Goal: Information Seeking & Learning: Learn about a topic

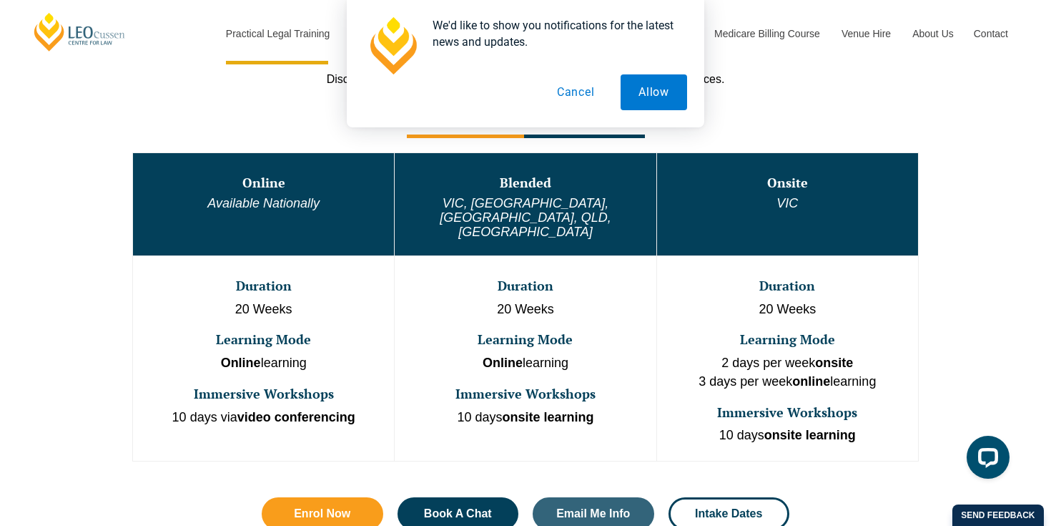
click at [587, 91] on button "Cancel" at bounding box center [576, 92] width 74 height 36
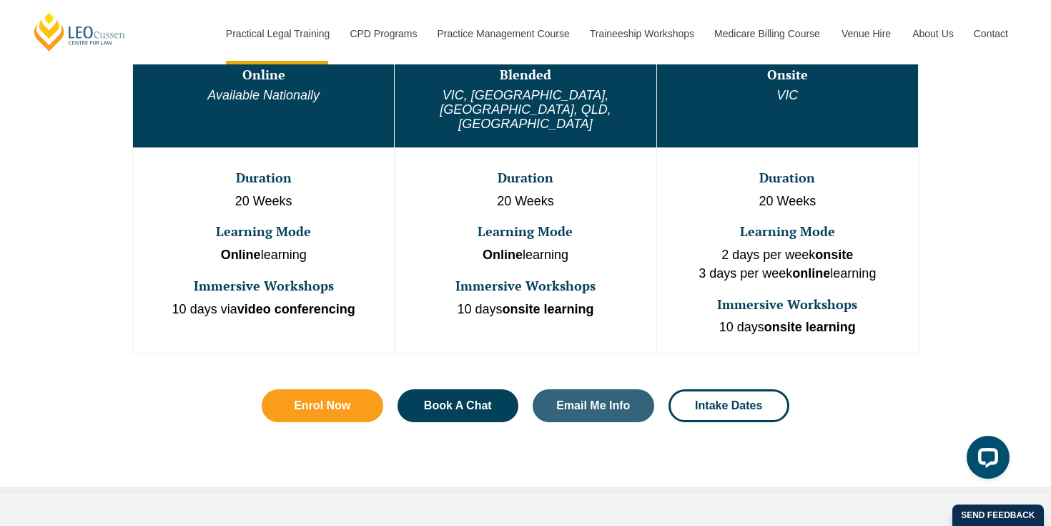
scroll to position [875, 0]
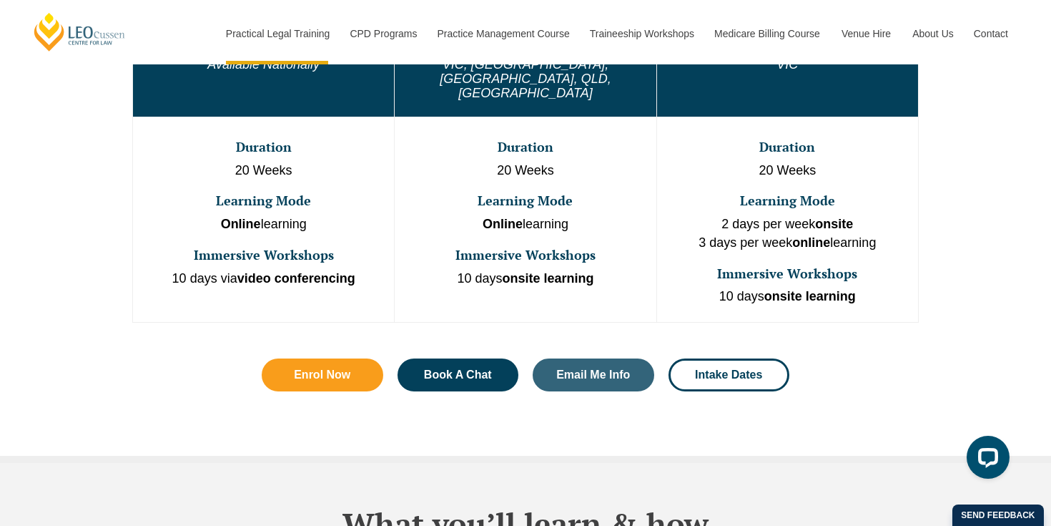
click at [330, 164] on td "Duration 20 Weeks Learning Mode Online learning Immersive Workshops 10 days via…" at bounding box center [264, 219] width 262 height 205
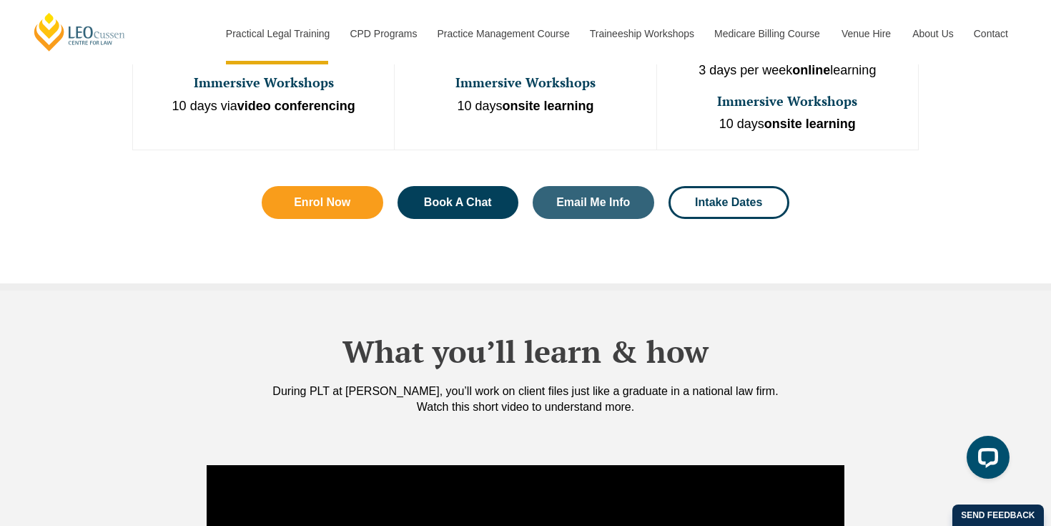
scroll to position [1046, 0]
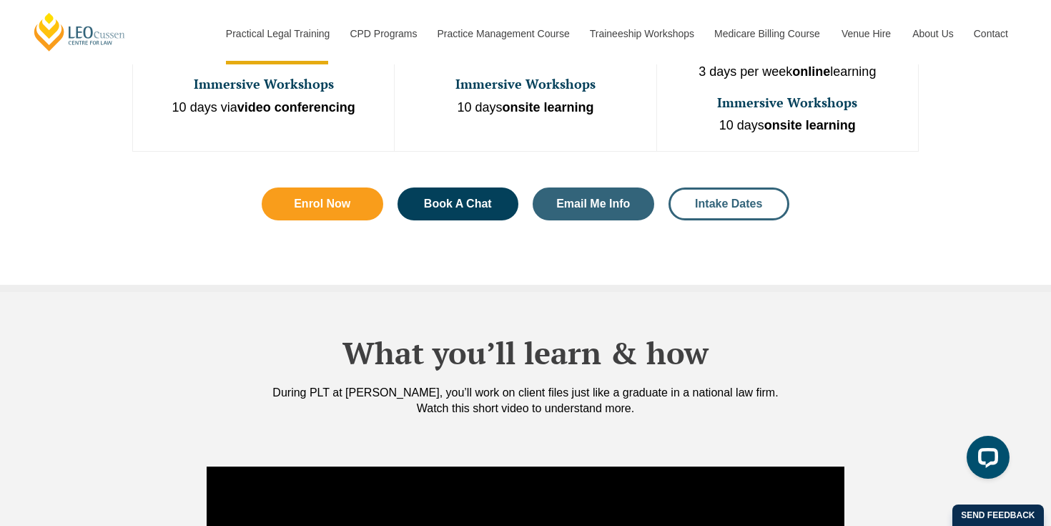
click at [738, 198] on span "Intake Dates" at bounding box center [728, 203] width 67 height 11
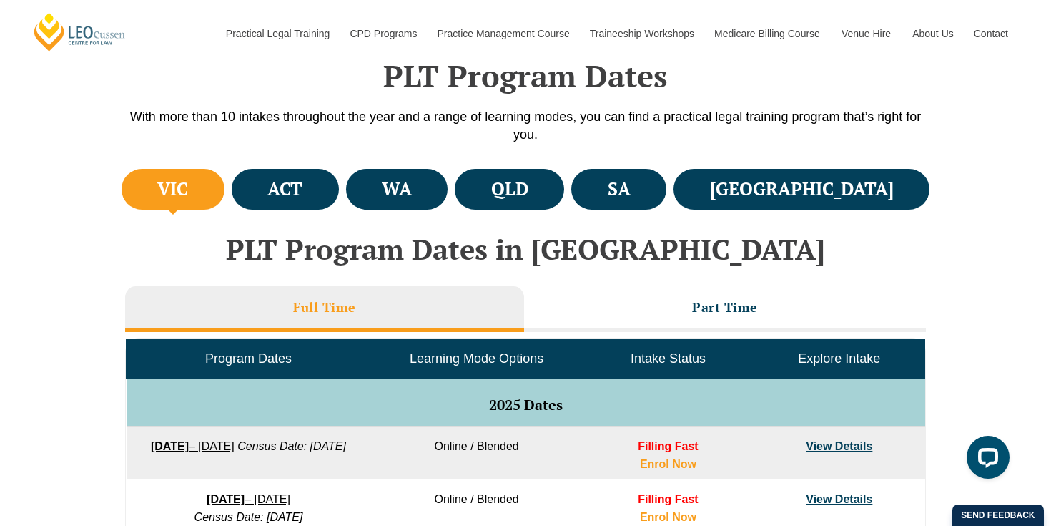
scroll to position [615, 0]
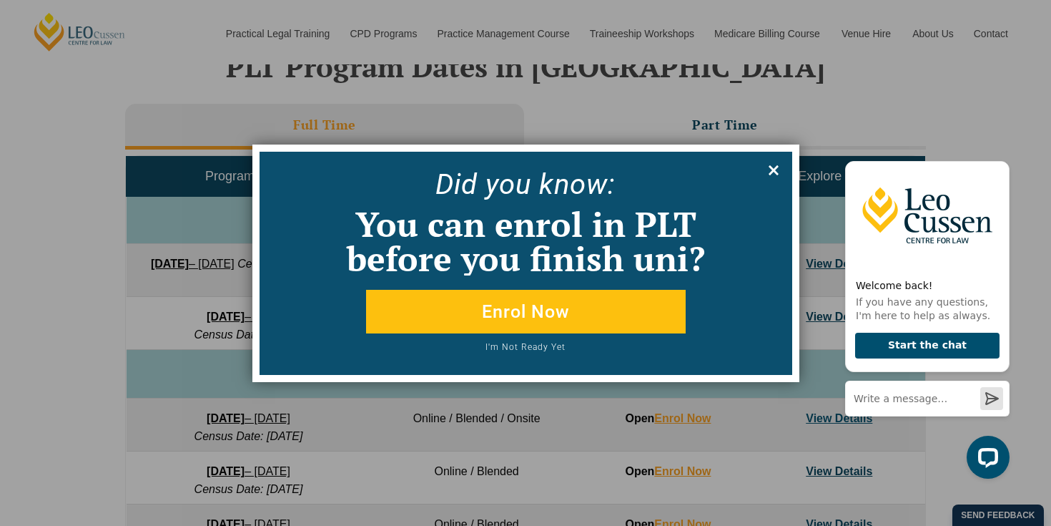
click at [772, 168] on icon at bounding box center [774, 170] width 10 height 10
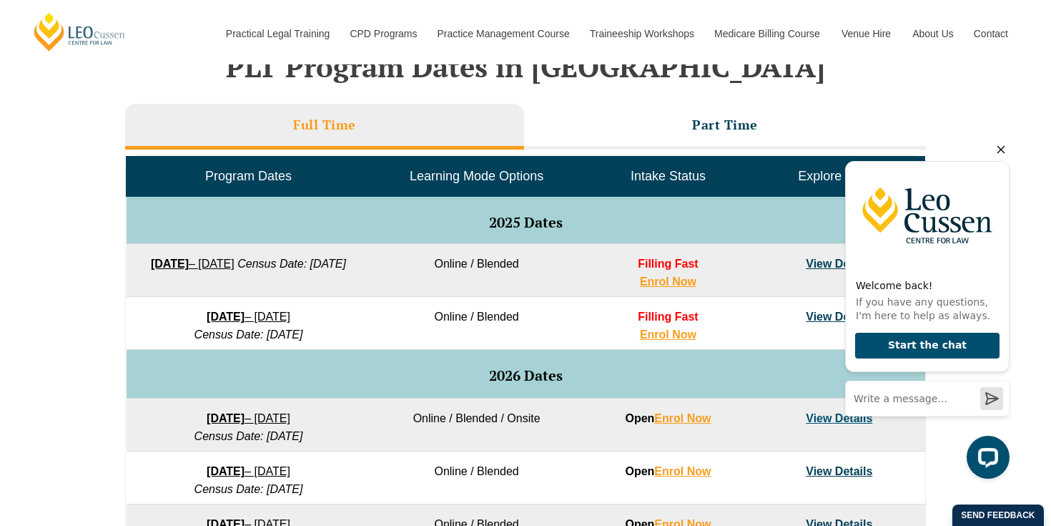
click at [1002, 147] on icon "Hide greeting" at bounding box center [1001, 150] width 8 height 8
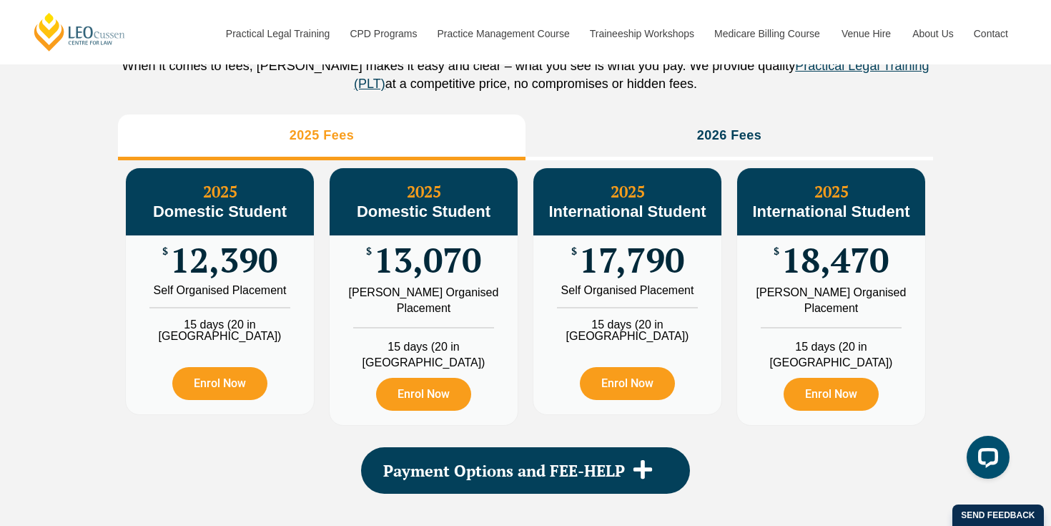
scroll to position [1679, 0]
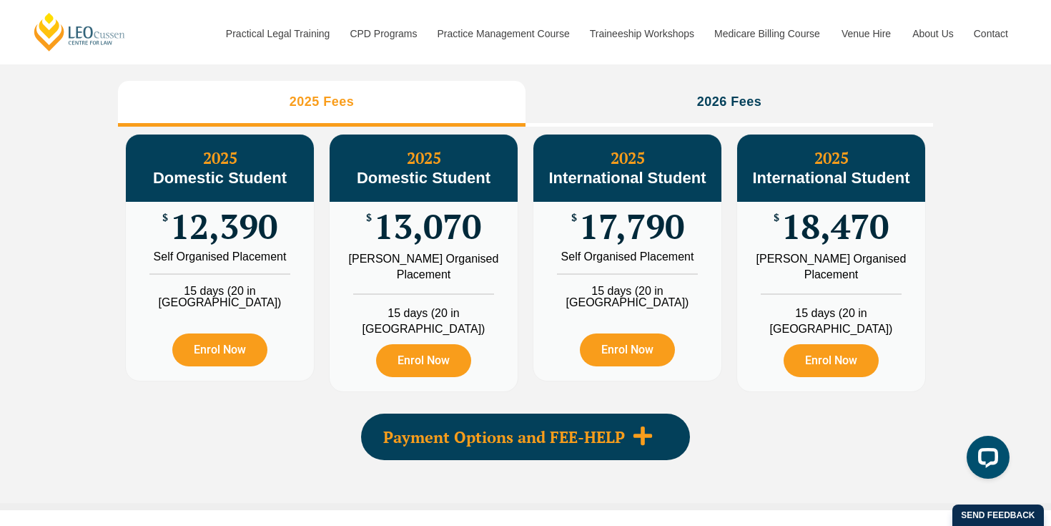
click at [548, 435] on span "Payment Options and FEE-HELP" at bounding box center [504, 437] width 242 height 16
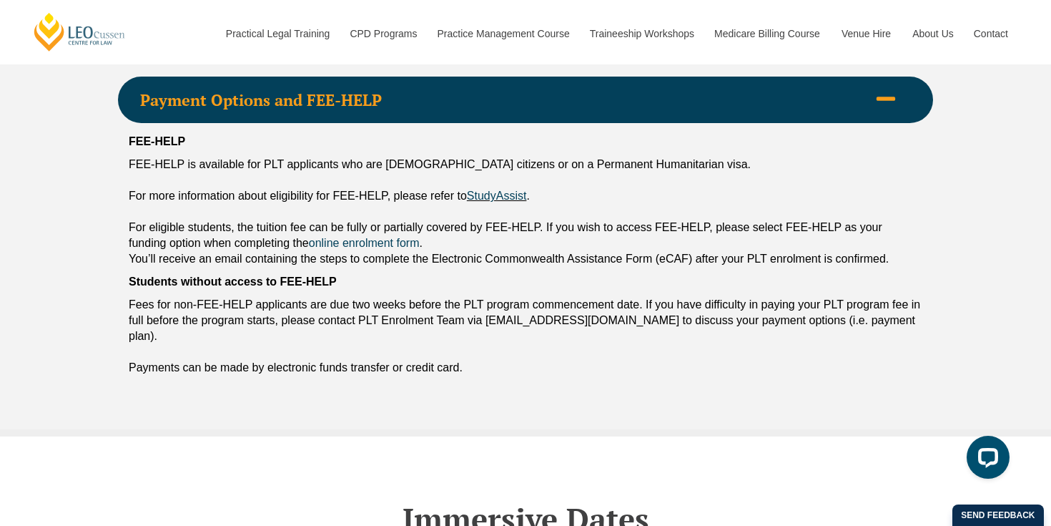
scroll to position [2016, 0]
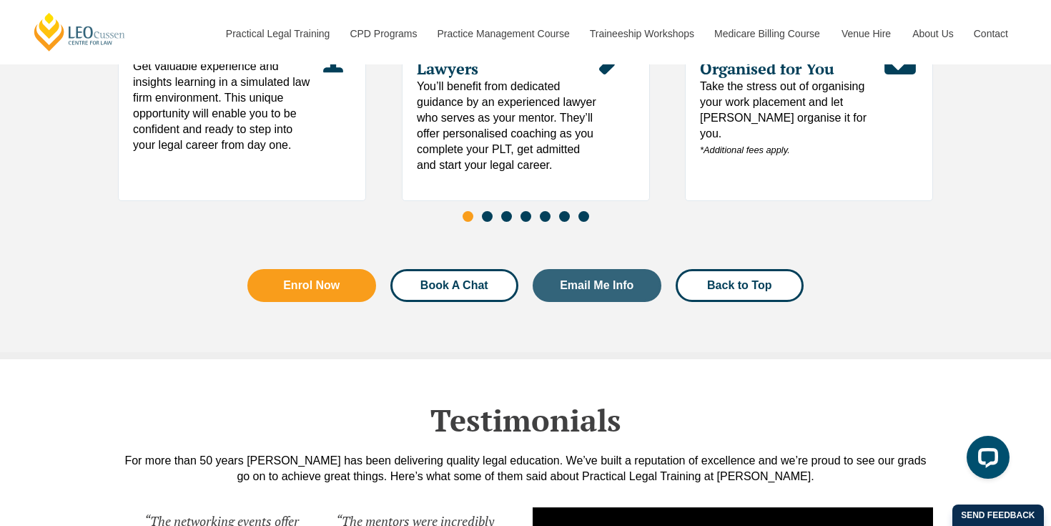
click at [465, 269] on link "Book A Chat" at bounding box center [454, 285] width 129 height 33
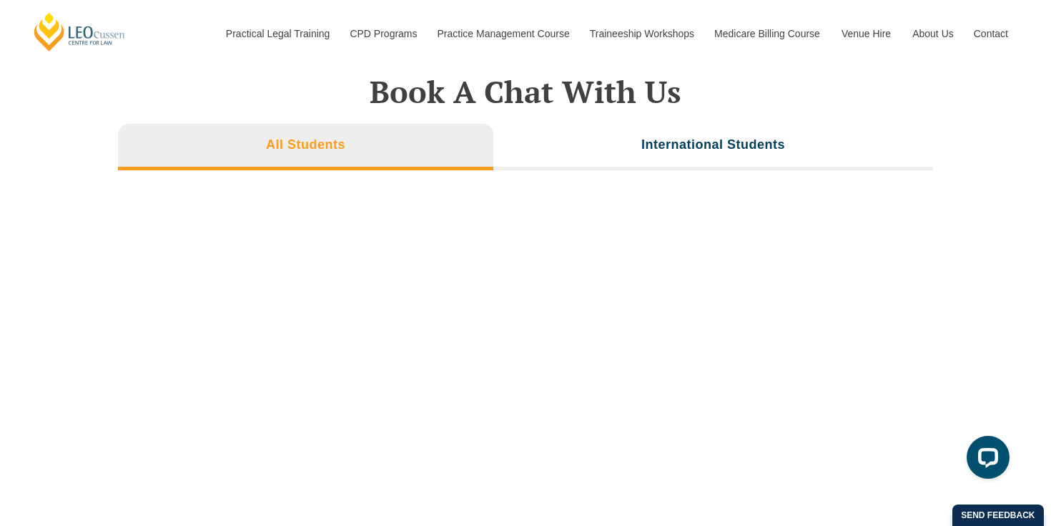
scroll to position [5086, 0]
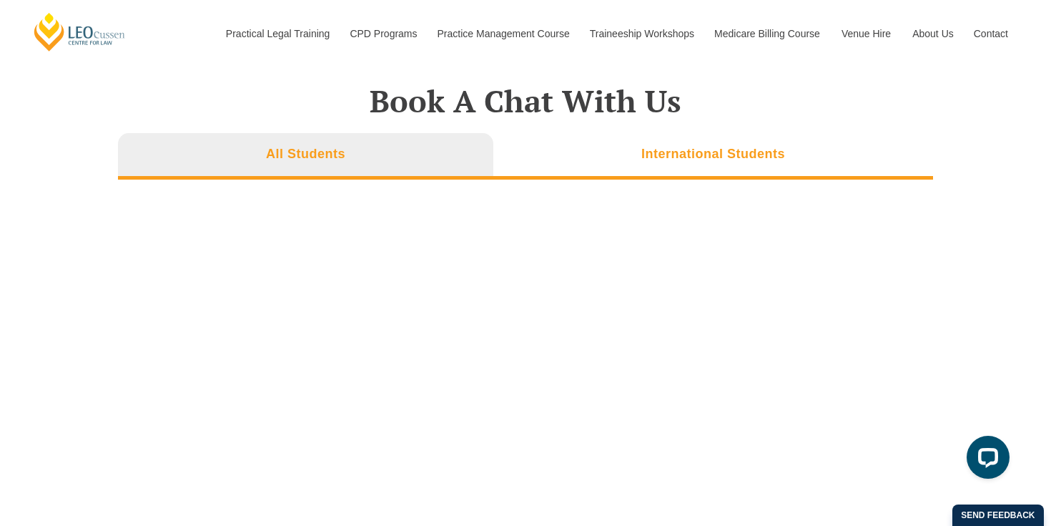
click at [631, 133] on li "International Students" at bounding box center [713, 156] width 440 height 46
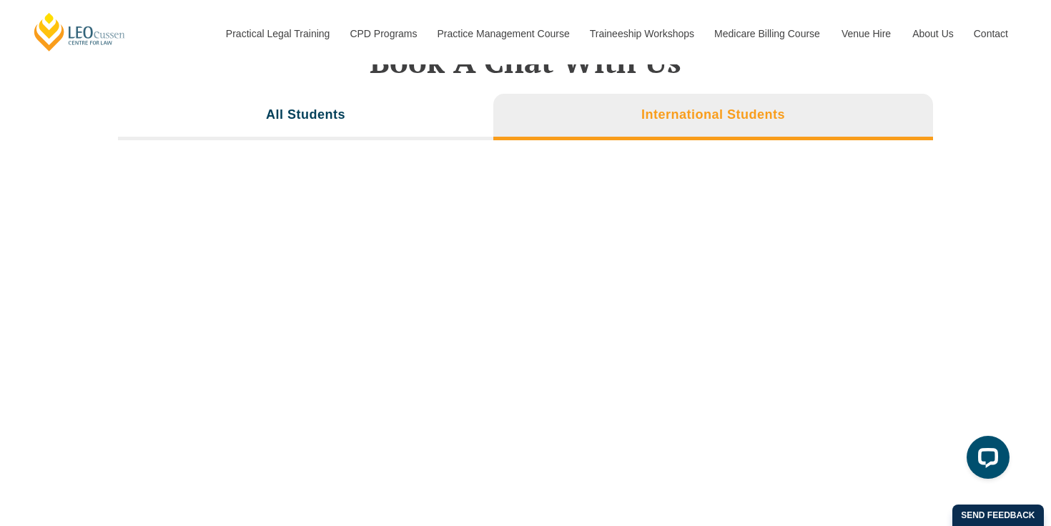
scroll to position [5124, 0]
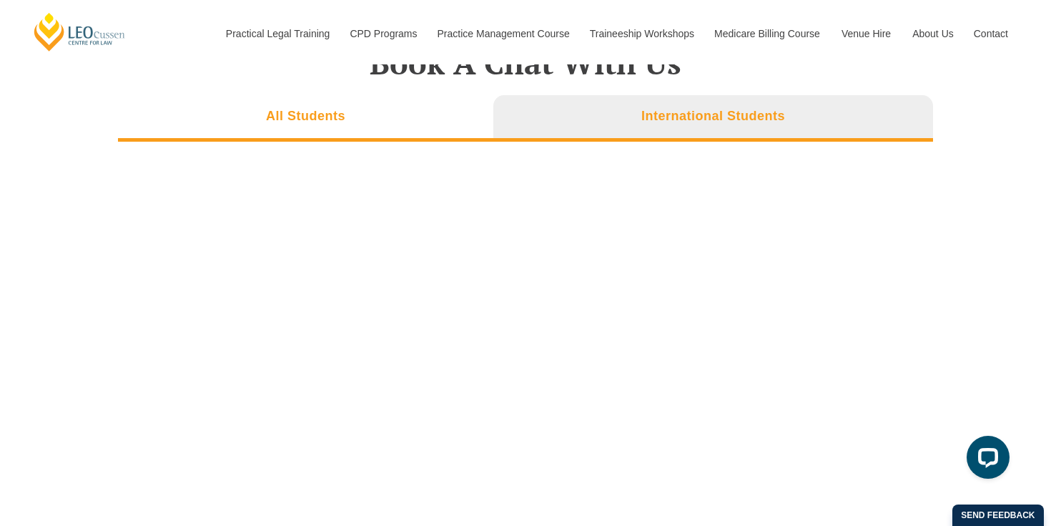
click at [437, 95] on li "All Students" at bounding box center [305, 118] width 375 height 46
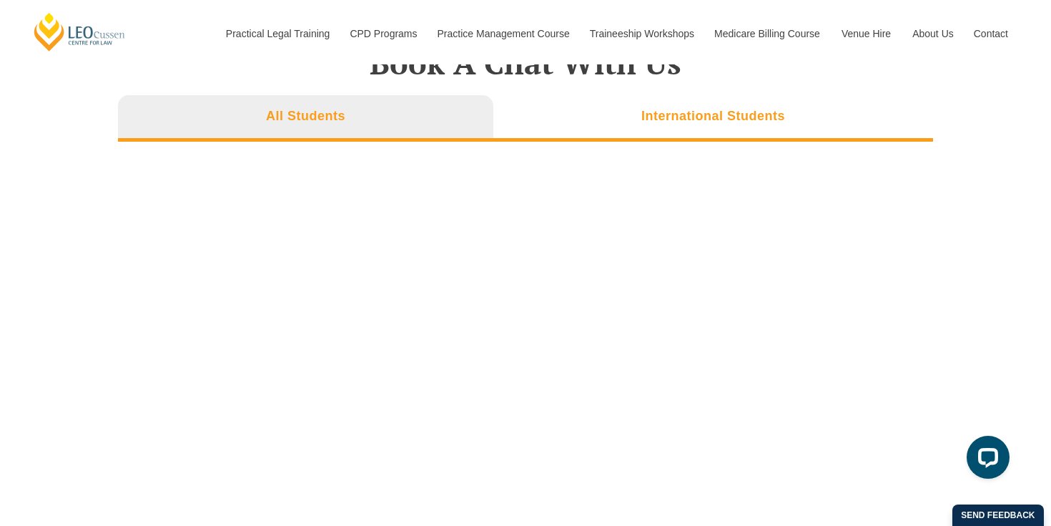
click at [639, 95] on li "International Students" at bounding box center [713, 118] width 440 height 46
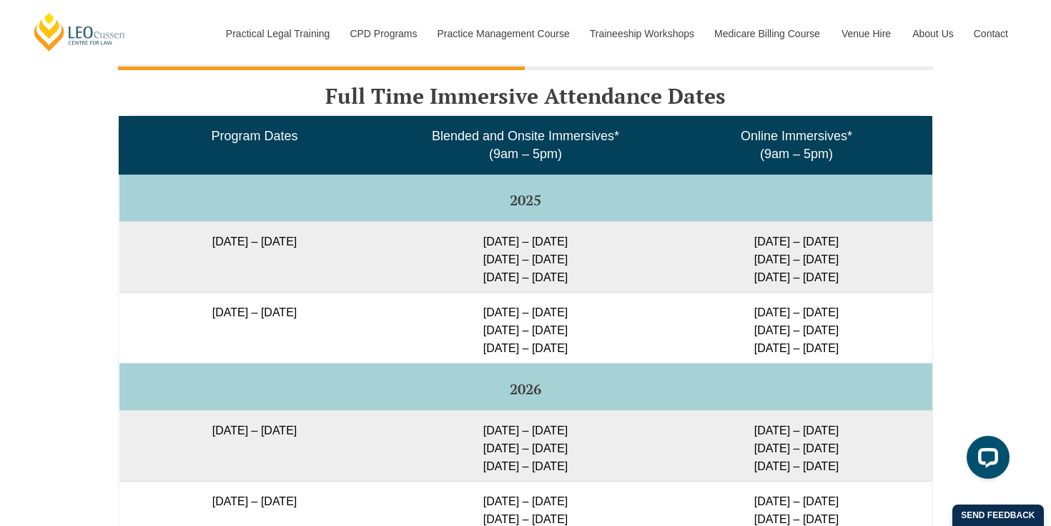
scroll to position [2611, 0]
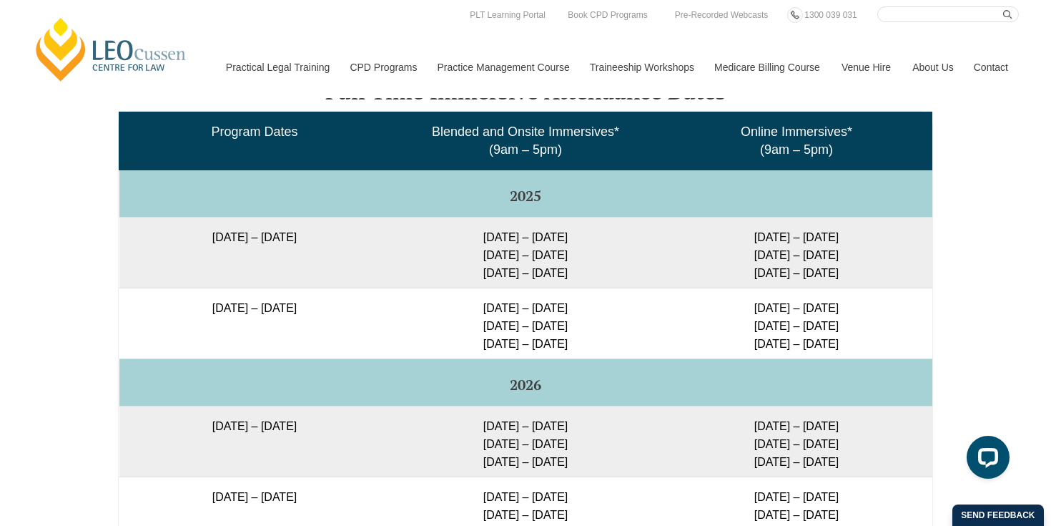
click at [337, 232] on td "[DATE] – [DATE]" at bounding box center [254, 252] width 271 height 71
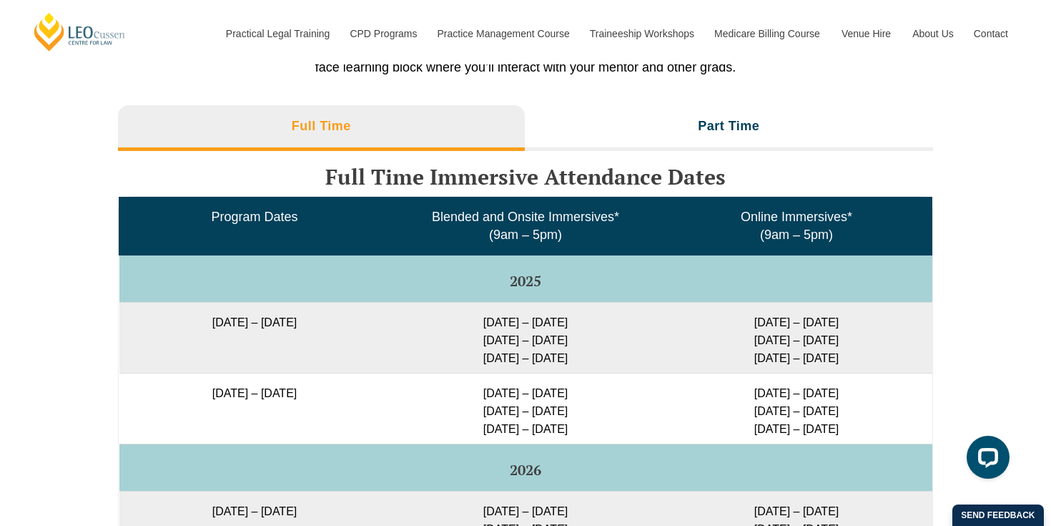
scroll to position [2582, 0]
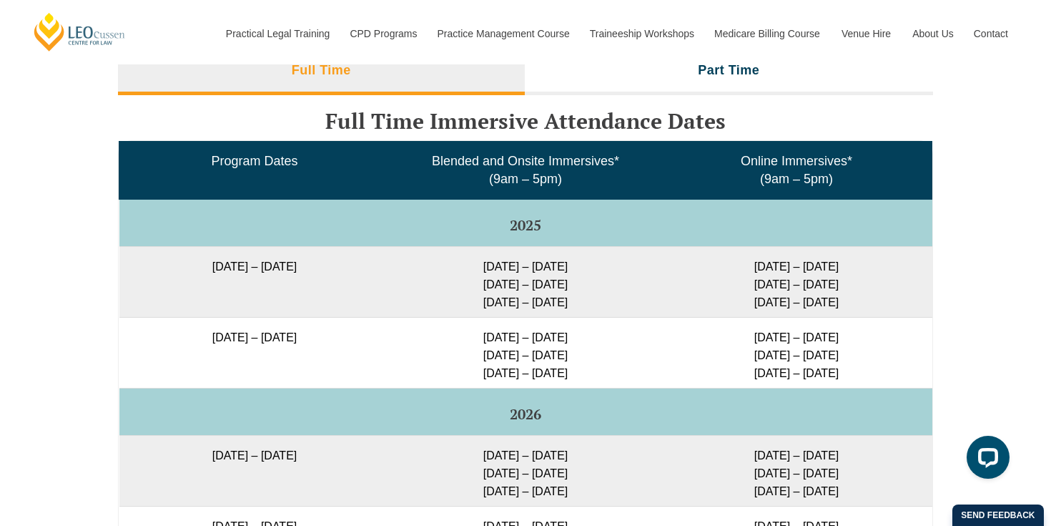
click at [300, 260] on td "[DATE] – [DATE]" at bounding box center [254, 281] width 271 height 71
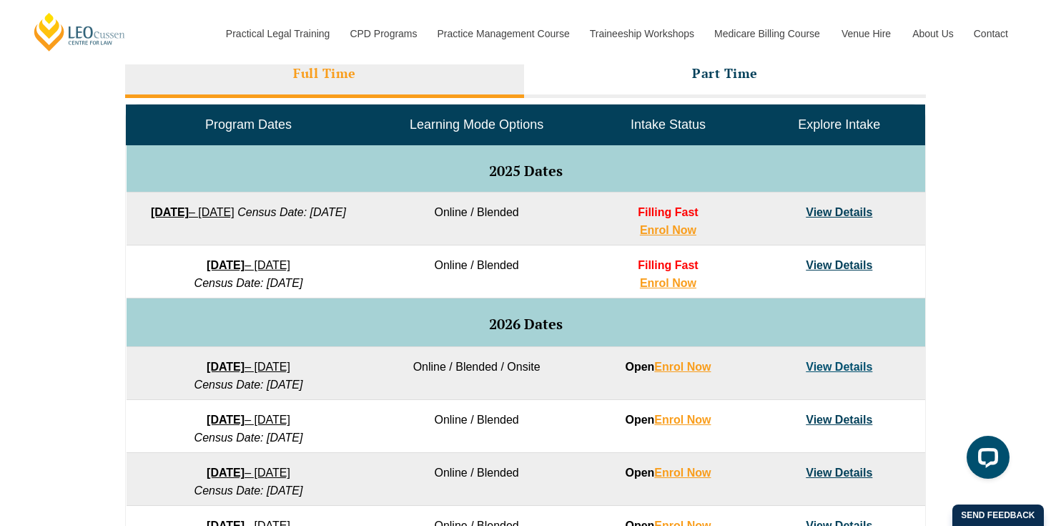
scroll to position [666, 0]
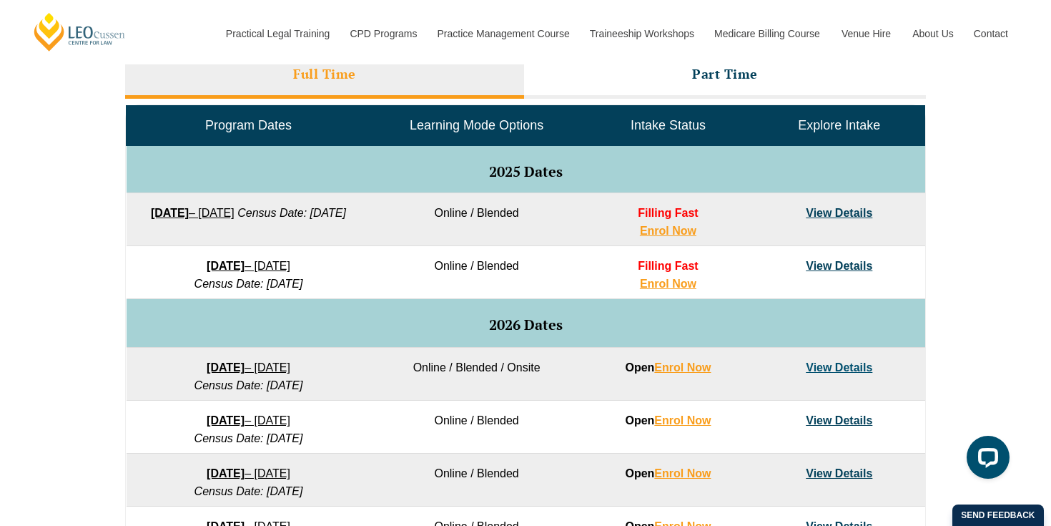
click at [854, 215] on link "View Details" at bounding box center [839, 213] width 66 height 12
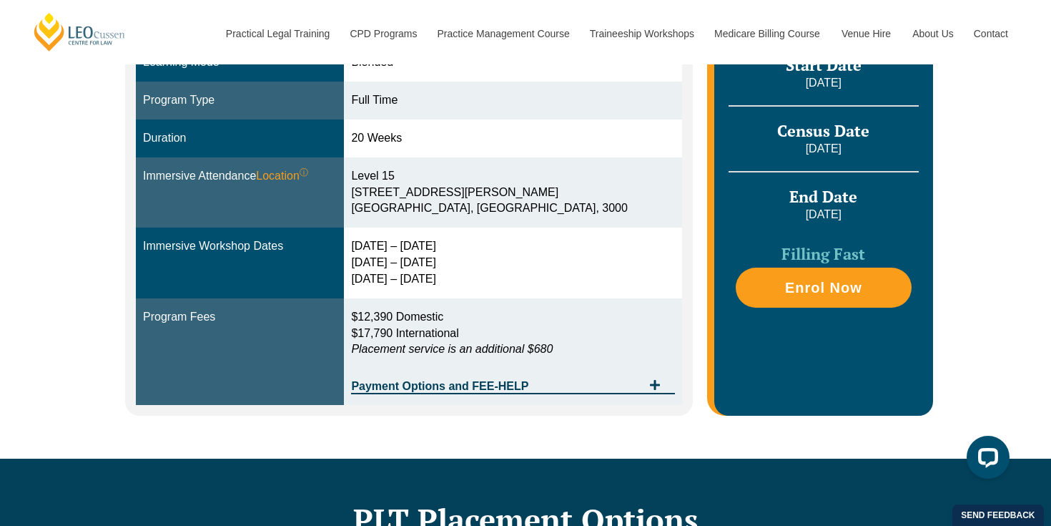
scroll to position [417, 0]
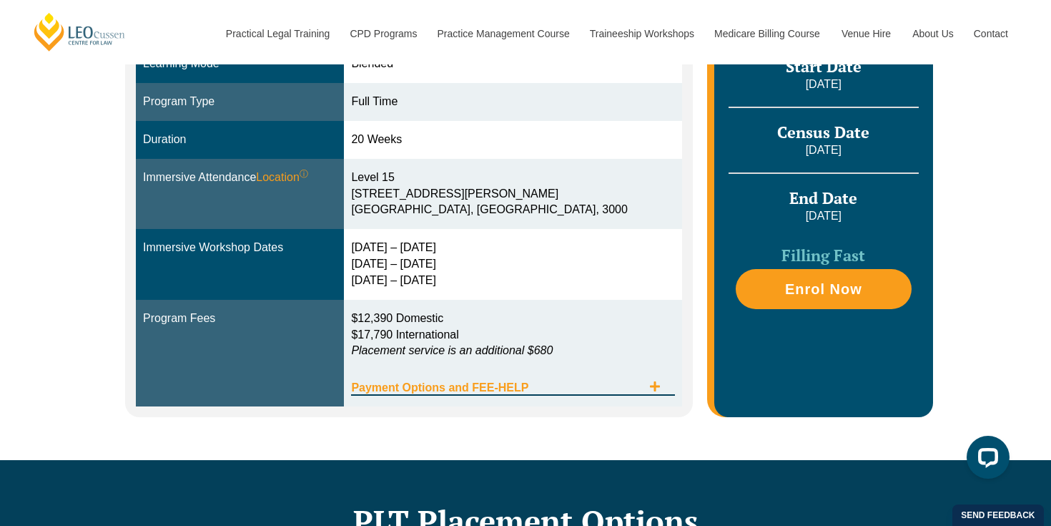
click at [480, 392] on span "Payment Options and FEE-HELP" at bounding box center [496, 387] width 290 height 11
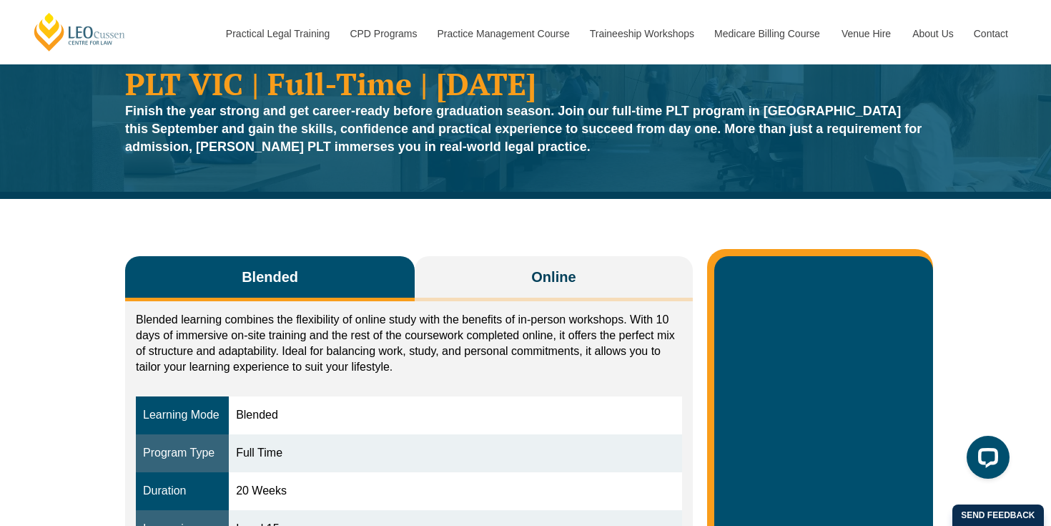
scroll to position [0, 0]
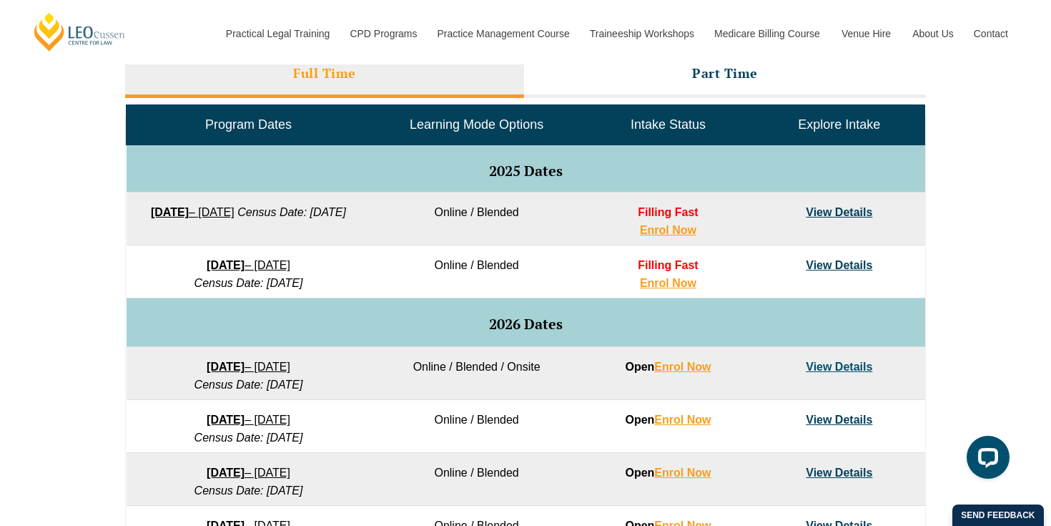
scroll to position [666, 0]
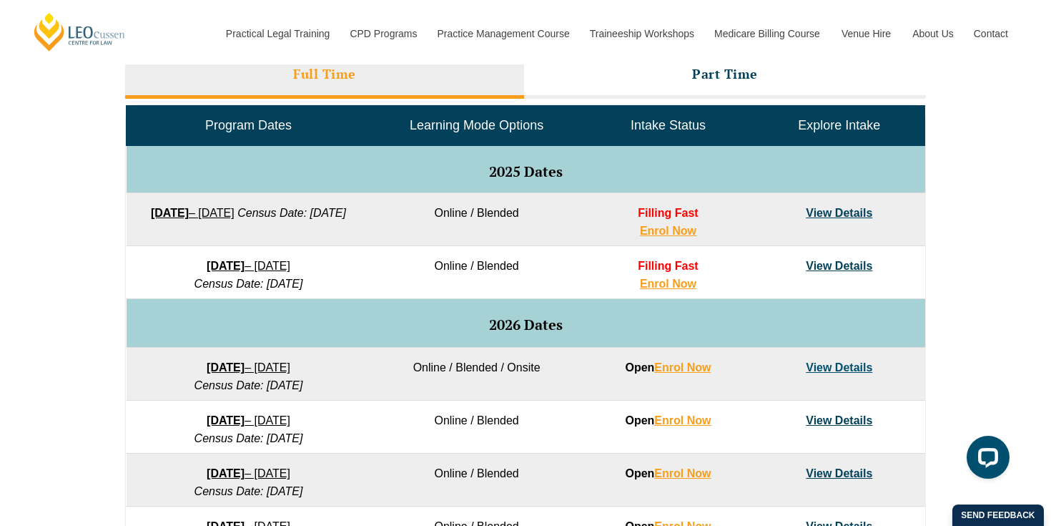
click at [814, 215] on link "View Details" at bounding box center [839, 213] width 66 height 12
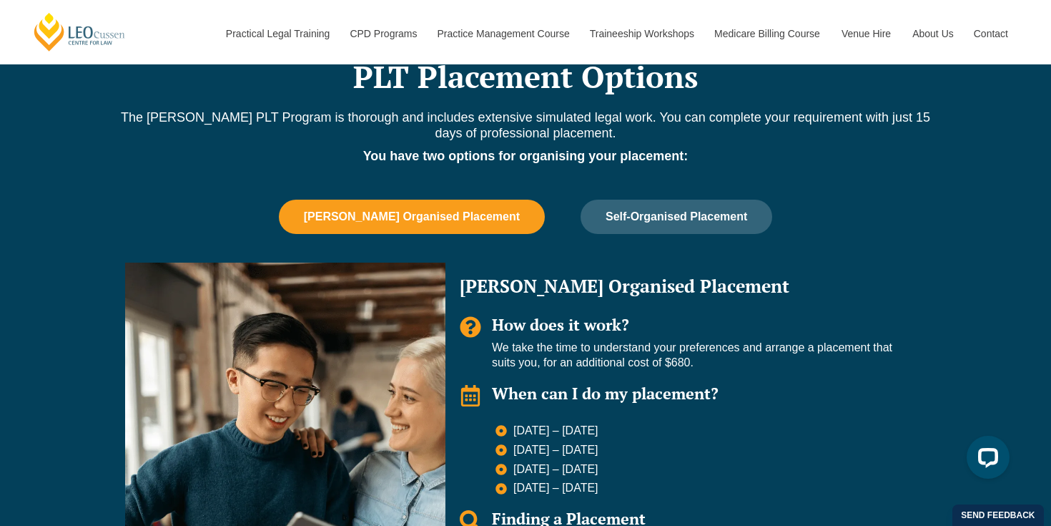
scroll to position [432, 0]
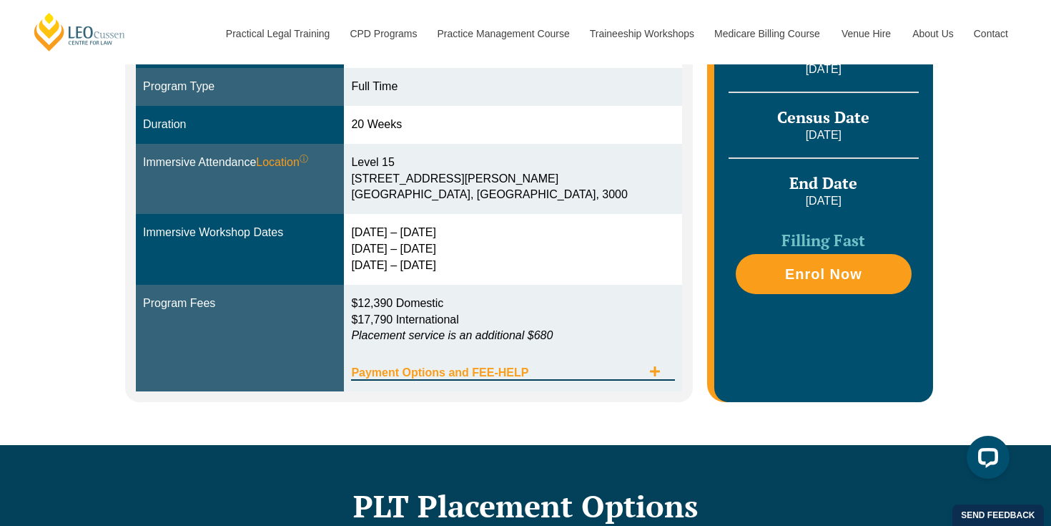
click at [543, 380] on div "Payment Options and FEE-HELP" at bounding box center [512, 365] width 323 height 29
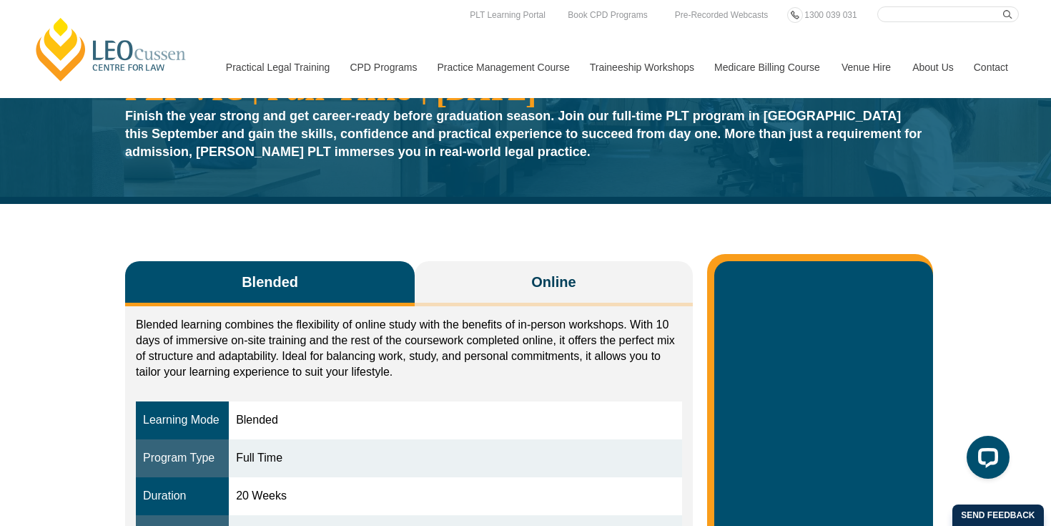
scroll to position [0, 0]
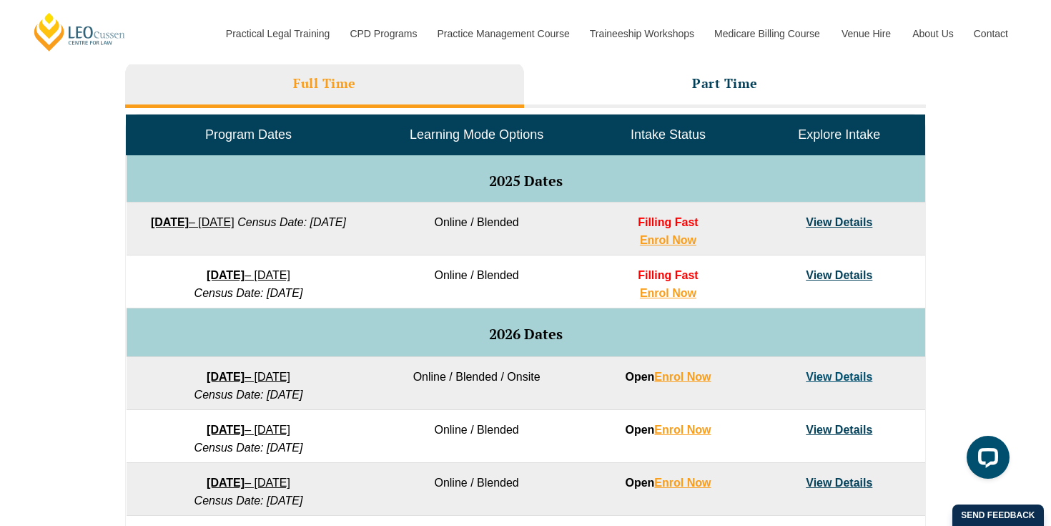
scroll to position [657, 0]
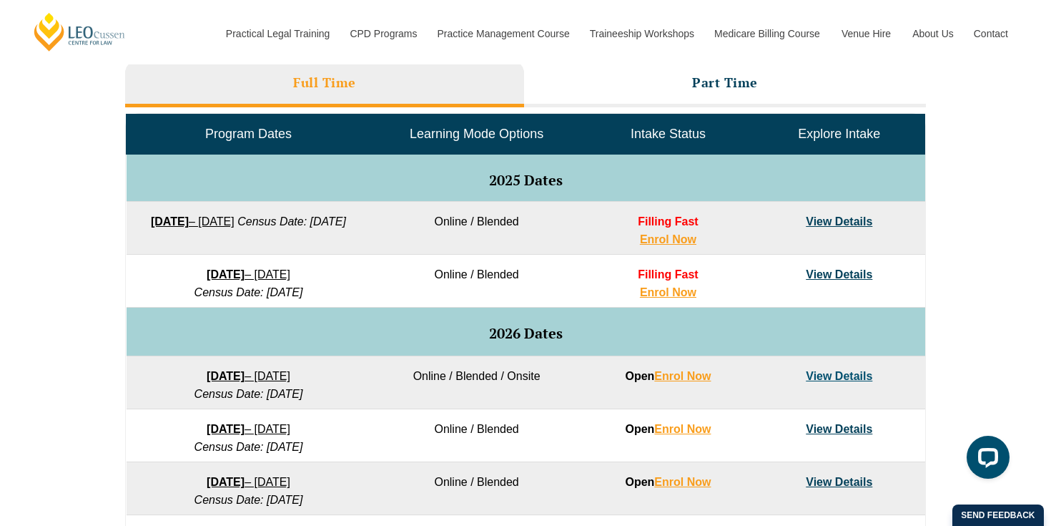
click at [839, 217] on link "View Details" at bounding box center [839, 221] width 66 height 12
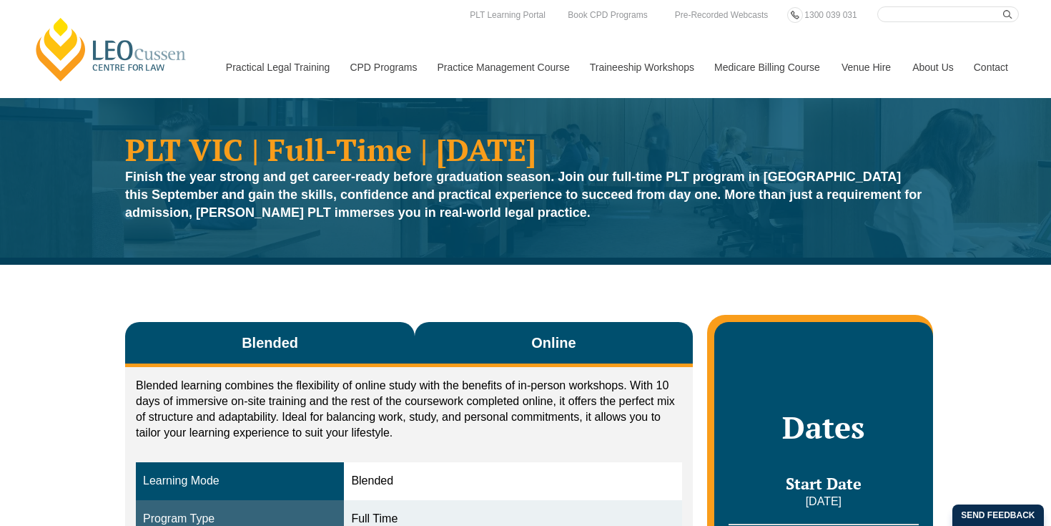
click at [543, 338] on span "Online" at bounding box center [553, 342] width 44 height 20
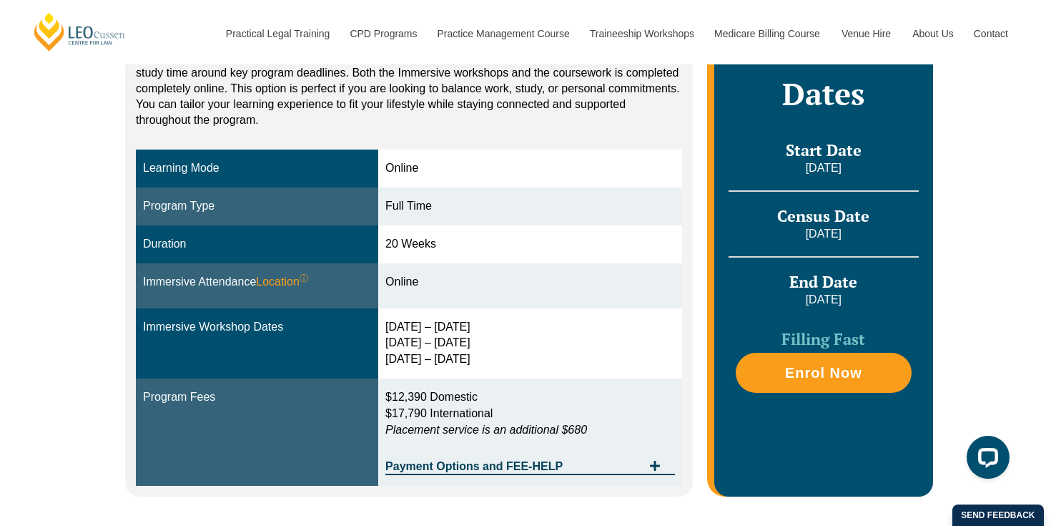
scroll to position [330, 0]
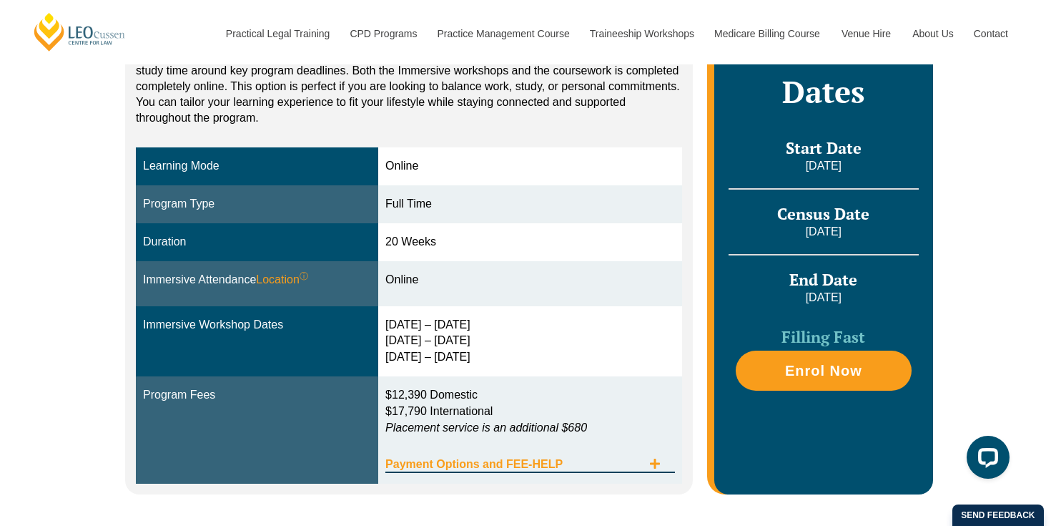
click at [579, 454] on div "Payment Options and FEE-HELP" at bounding box center [530, 457] width 290 height 29
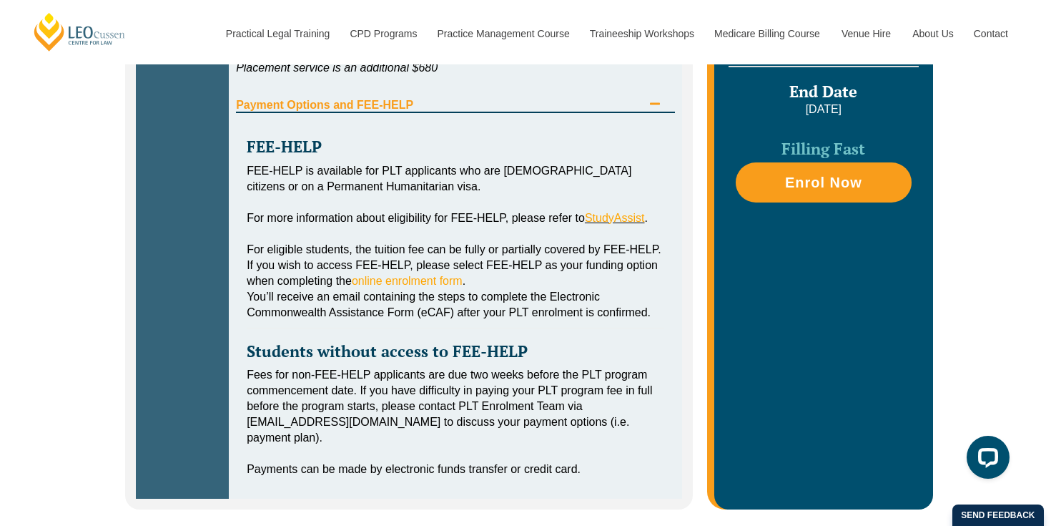
scroll to position [779, 0]
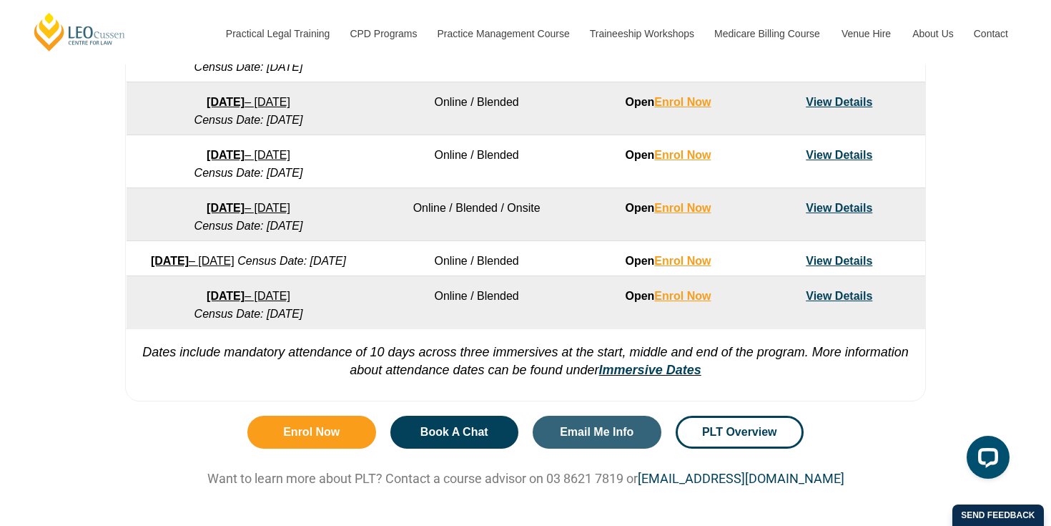
scroll to position [1203, 0]
